Goal: Complete application form

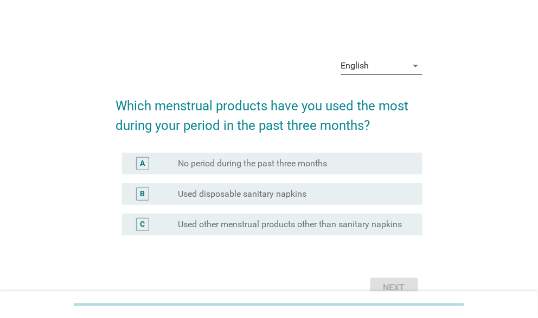
click at [418, 67] on icon "arrow_drop_down" at bounding box center [416, 65] width 13 height 13
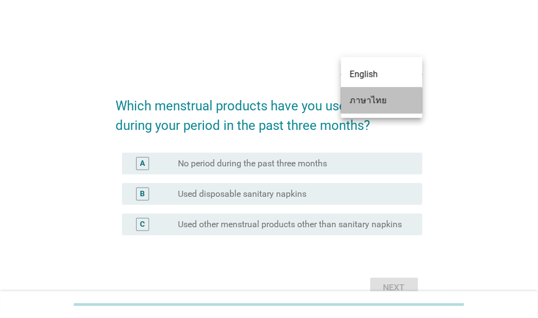
click at [388, 100] on div "ภาษาไทย" at bounding box center [382, 100] width 64 height 13
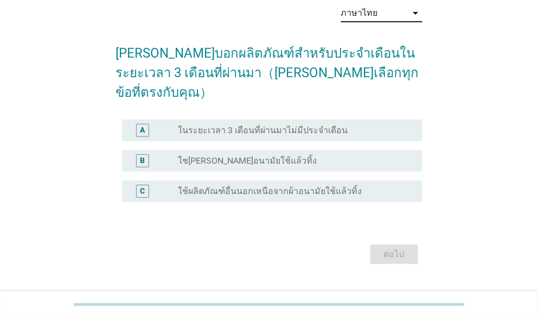
scroll to position [56, 0]
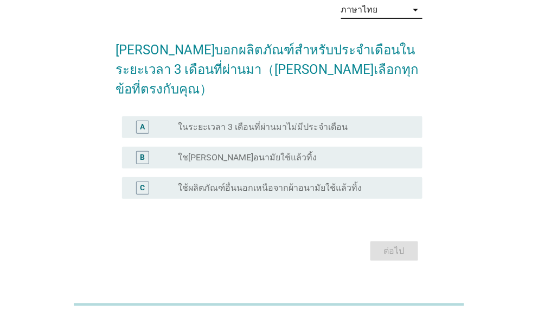
click at [298, 152] on div "radio_button_unchecked ใช[PERSON_NAME]อนามัยใช้แล้วทิ้ง" at bounding box center [291, 157] width 227 height 11
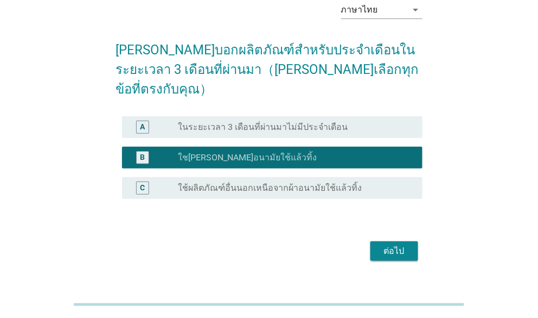
click at [383, 244] on div "ต่อไป" at bounding box center [394, 250] width 30 height 13
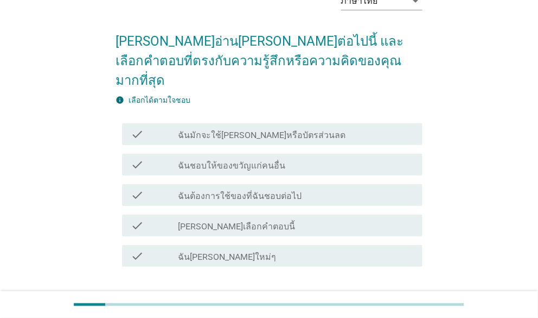
scroll to position [109, 0]
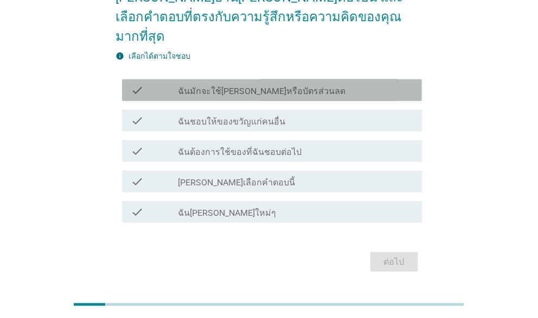
click at [221, 86] on label "ฉันมักจะใช้[PERSON_NAME]หรือบัตรส่วนลด" at bounding box center [262, 91] width 168 height 11
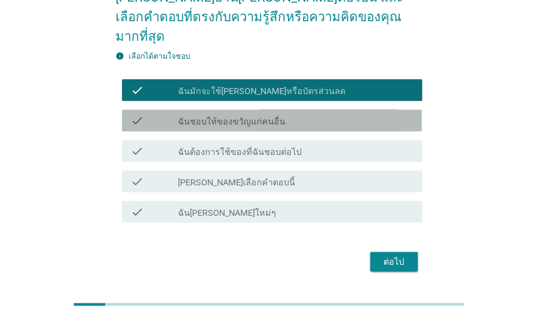
click at [217, 116] on label "ฉันชอบให้ของขวัญแก่คนอื่น" at bounding box center [231, 121] width 107 height 11
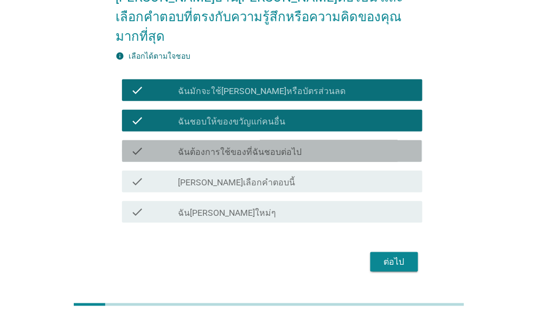
click at [218, 147] on label "ฉันต้องการใช้ของที่ฉันชอบต่อไป" at bounding box center [240, 152] width 124 height 11
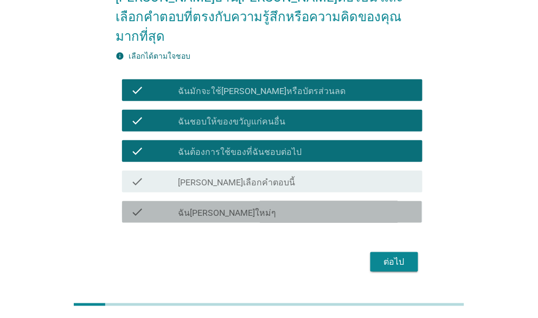
click at [259, 207] on label "ฉัน[PERSON_NAME]ใหม่ๆ" at bounding box center [227, 212] width 98 height 11
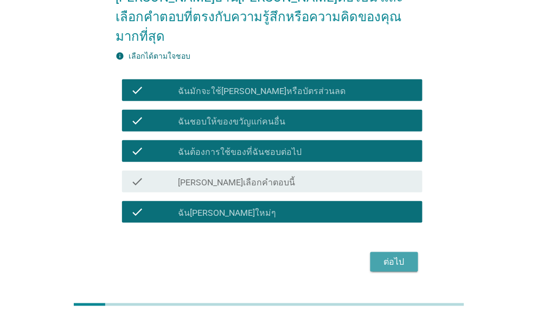
click at [394, 255] on div "ต่อไป" at bounding box center [394, 261] width 30 height 13
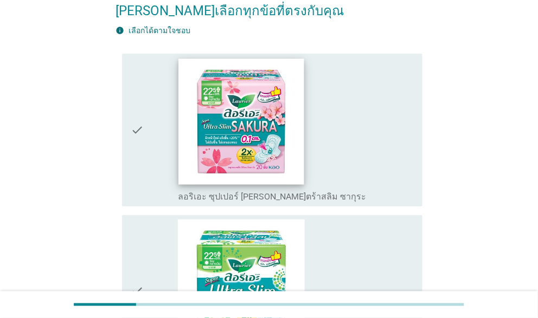
scroll to position [54, 0]
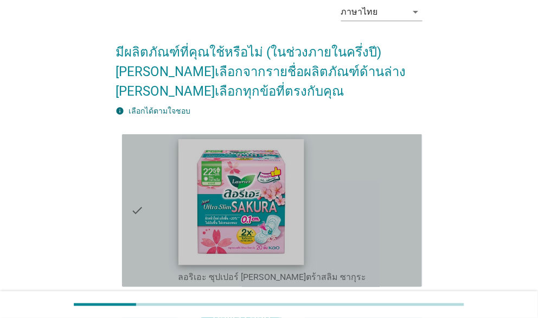
click at [260, 221] on img at bounding box center [242, 202] width 126 height 126
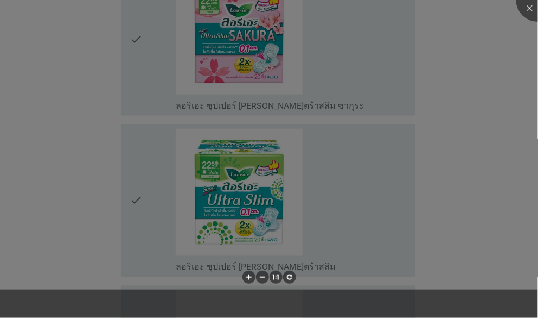
scroll to position [271, 0]
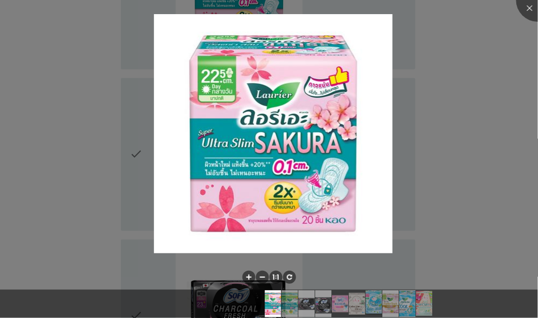
click at [454, 140] on div at bounding box center [269, 159] width 538 height 318
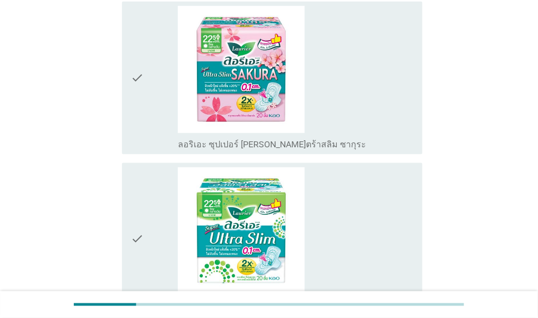
scroll to position [54, 0]
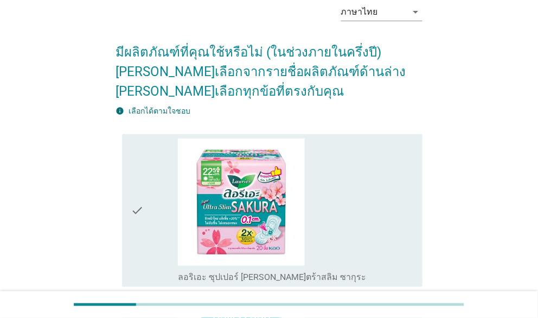
click at [135, 208] on icon "check" at bounding box center [137, 210] width 13 height 144
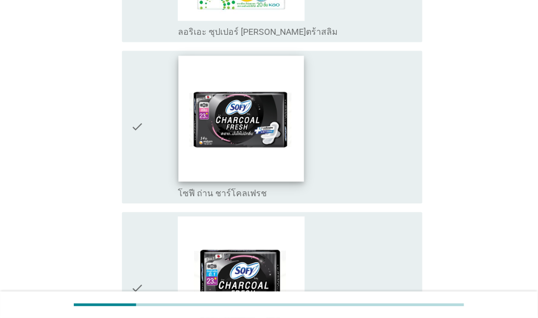
scroll to position [543, 0]
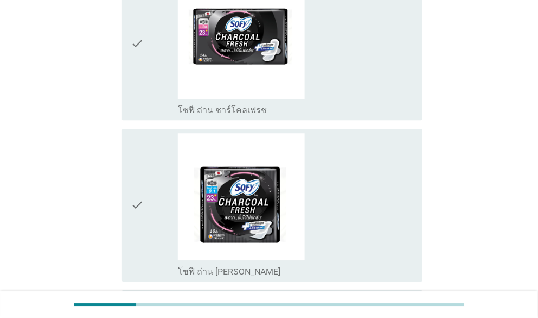
click at [136, 198] on icon "check" at bounding box center [137, 205] width 13 height 144
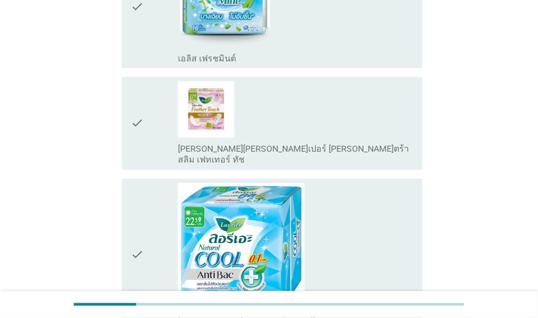
scroll to position [1194, 0]
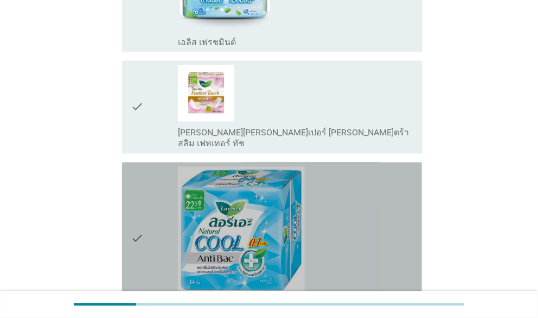
click at [141, 218] on icon "check" at bounding box center [137, 239] width 13 height 144
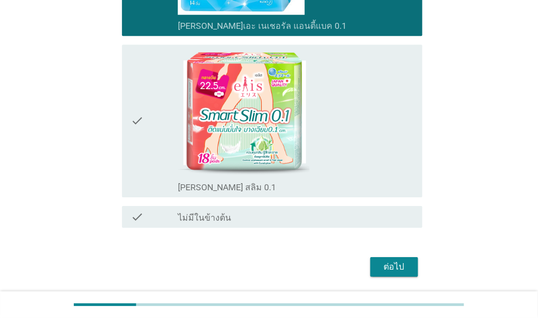
scroll to position [1497, 0]
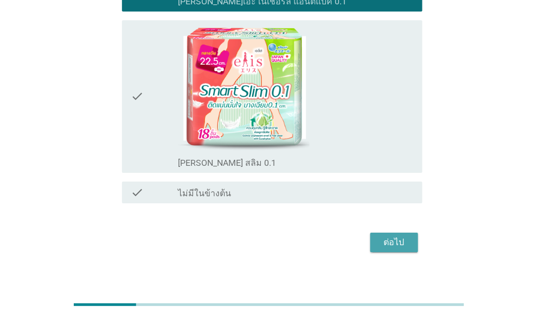
click at [388, 236] on div "ต่อไป" at bounding box center [394, 242] width 30 height 13
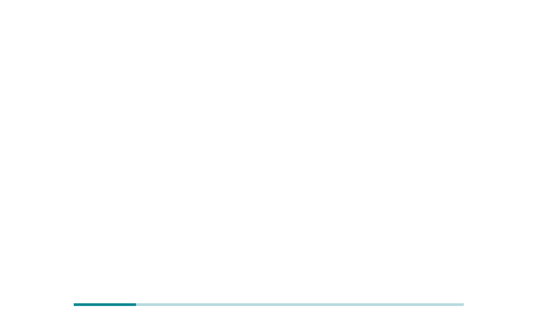
scroll to position [0, 0]
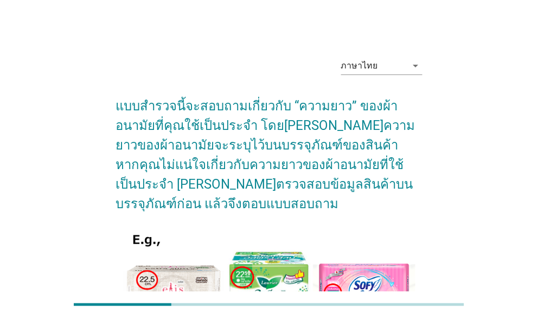
click at [175, 120] on h2 "แบบสำรวจนี้จะสอบถามเกี่ยวกับ “ความยาว” ของผ้าอนามัยที่คุณใช้เป็นประจำ โดย[PERSO…" at bounding box center [269, 149] width 307 height 128
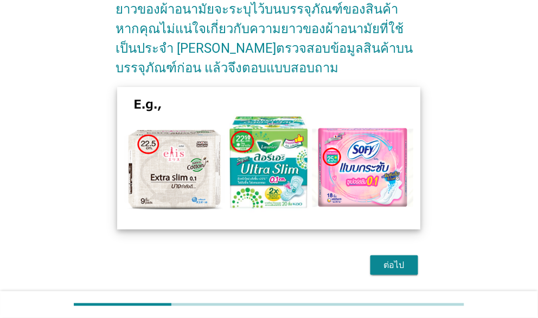
scroll to position [150, 0]
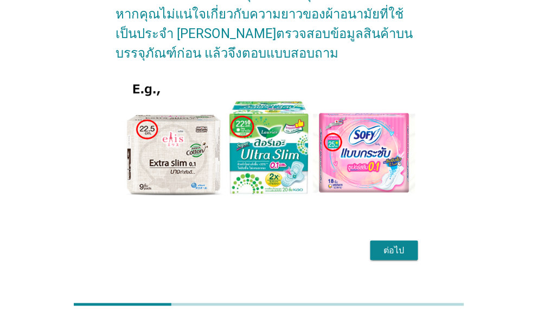
click at [402, 244] on div "ต่อไป" at bounding box center [394, 250] width 30 height 13
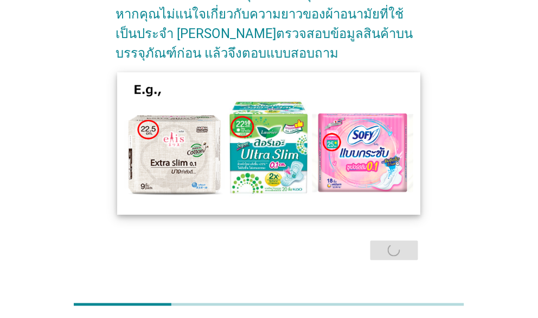
click at [301, 146] on img at bounding box center [269, 143] width 304 height 143
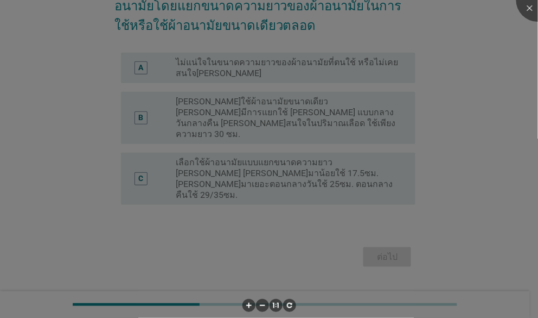
scroll to position [0, 0]
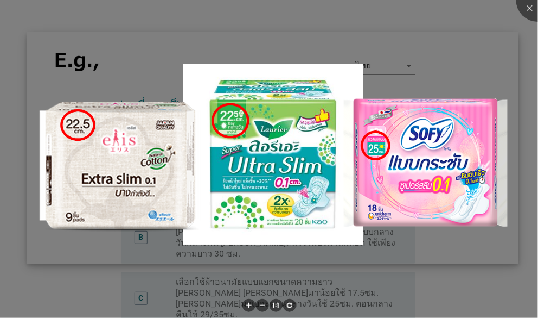
click at [418, 104] on img at bounding box center [273, 147] width 492 height 231
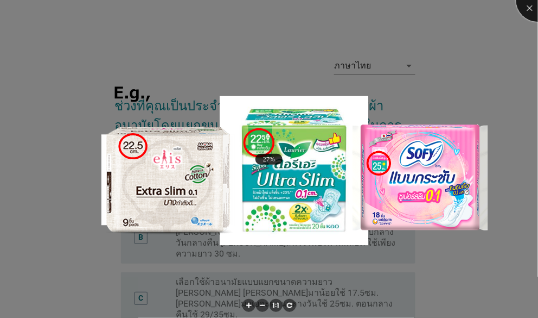
click at [526, 8] on div at bounding box center [538, -1] width 43 height 43
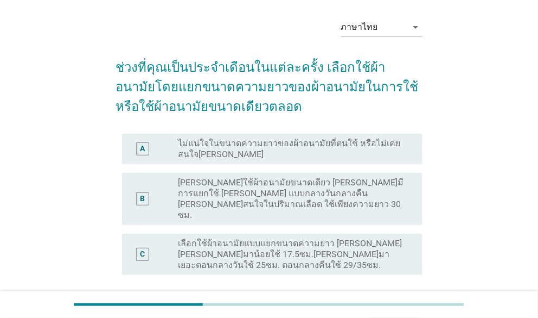
scroll to position [54, 0]
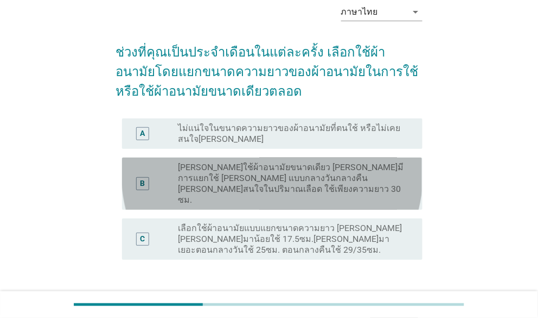
click at [287, 170] on label "[PERSON_NAME]ใช้ผ้าอนามัยขนาดเดียว [PERSON_NAME]มีการแยกใช้ [PERSON_NAME] แบบกล…" at bounding box center [291, 183] width 227 height 43
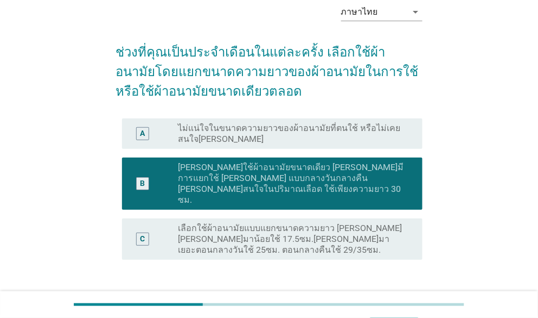
drag, startPoint x: 287, startPoint y: 170, endPoint x: 402, endPoint y: 234, distance: 131.7
click at [399, 240] on div "A radio_button_unchecked ไม่แน่ใจในขนาดความยาวของผ้าอนามัยที่ตนใช้ หรือไม่เคยสน…" at bounding box center [269, 189] width 307 height 150
click at [391, 223] on label "เลือกใช้ผ้าอนามัยแบบแยกขนาดความยาว [PERSON_NAME] [PERSON_NAME]มาน้อยใช้ 17.5ซม.…" at bounding box center [291, 239] width 227 height 33
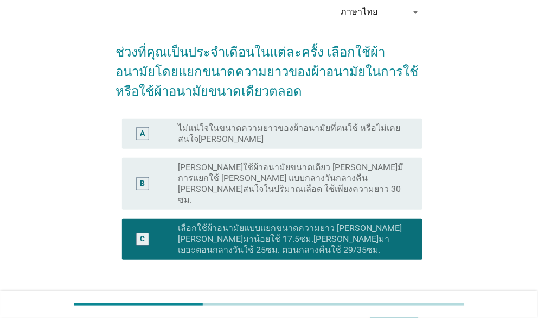
click at [406, 305] on div "ต่อไป" at bounding box center [394, 311] width 30 height 13
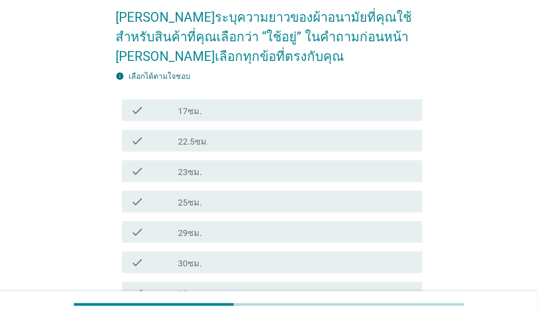
scroll to position [163, 0]
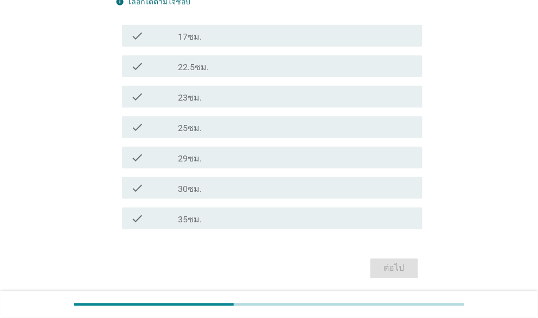
click at [226, 72] on div "check_box_outline_blank 22.5ซม." at bounding box center [296, 66] width 236 height 13
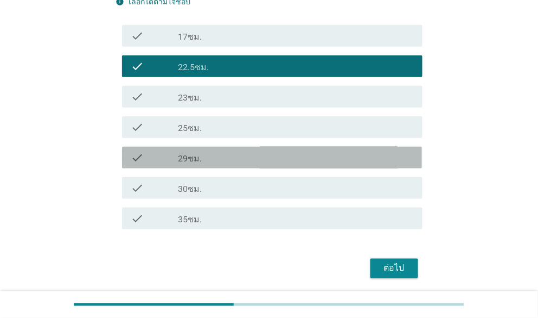
drag, startPoint x: 211, startPoint y: 160, endPoint x: 273, endPoint y: 207, distance: 77.5
click at [211, 161] on div "check_box_outline_blank 29ซม." at bounding box center [296, 157] width 236 height 13
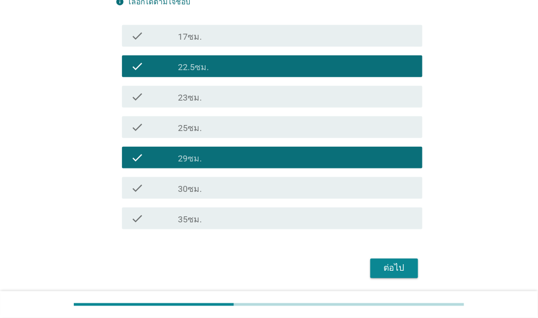
click at [396, 271] on div "ต่อไป" at bounding box center [394, 268] width 30 height 13
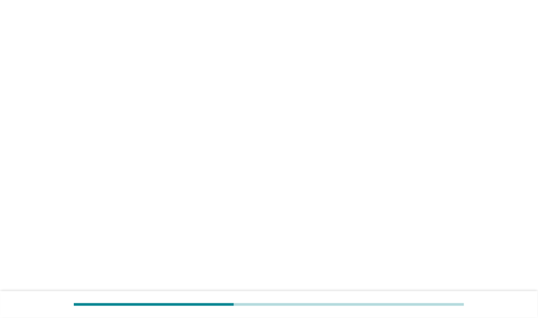
scroll to position [0, 0]
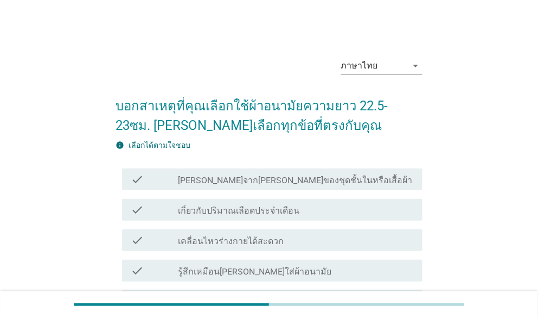
click at [487, 64] on div "ภาษาไทย arrow_drop_down บอกสาเหตุที่คุณเลือกใช้ผ้าอนามัยความยาว 22.5-23ซม. [PER…" at bounding box center [269, 267] width 486 height 454
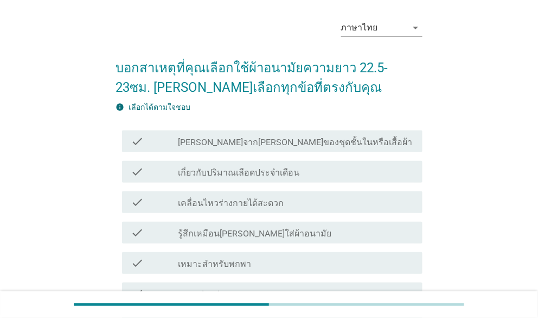
scroll to position [54, 0]
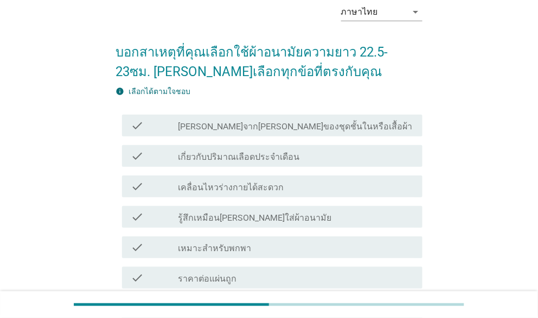
click at [318, 153] on div "check_box_outline_blank เกี่ยวกับปริมาณเลือดประจำเดือน" at bounding box center [296, 155] width 236 height 13
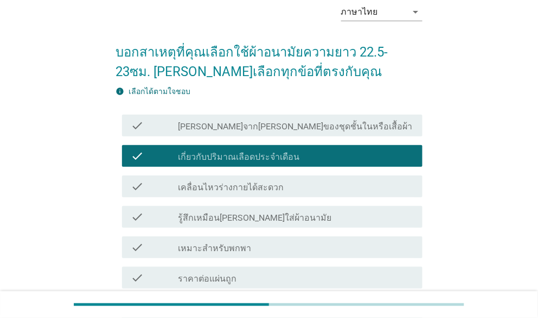
click at [298, 187] on div "check_box_outline_blank เคลื่อนไหวร่างกายได้สะดวก" at bounding box center [296, 186] width 236 height 13
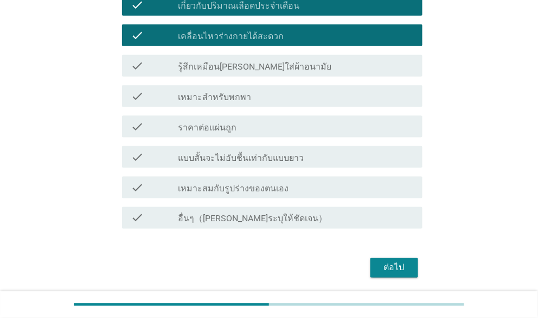
scroll to position [242, 0]
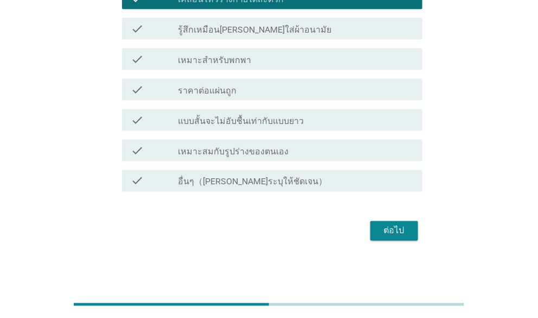
click at [391, 233] on div "ต่อไป" at bounding box center [394, 230] width 30 height 13
